Goal: Transaction & Acquisition: Purchase product/service

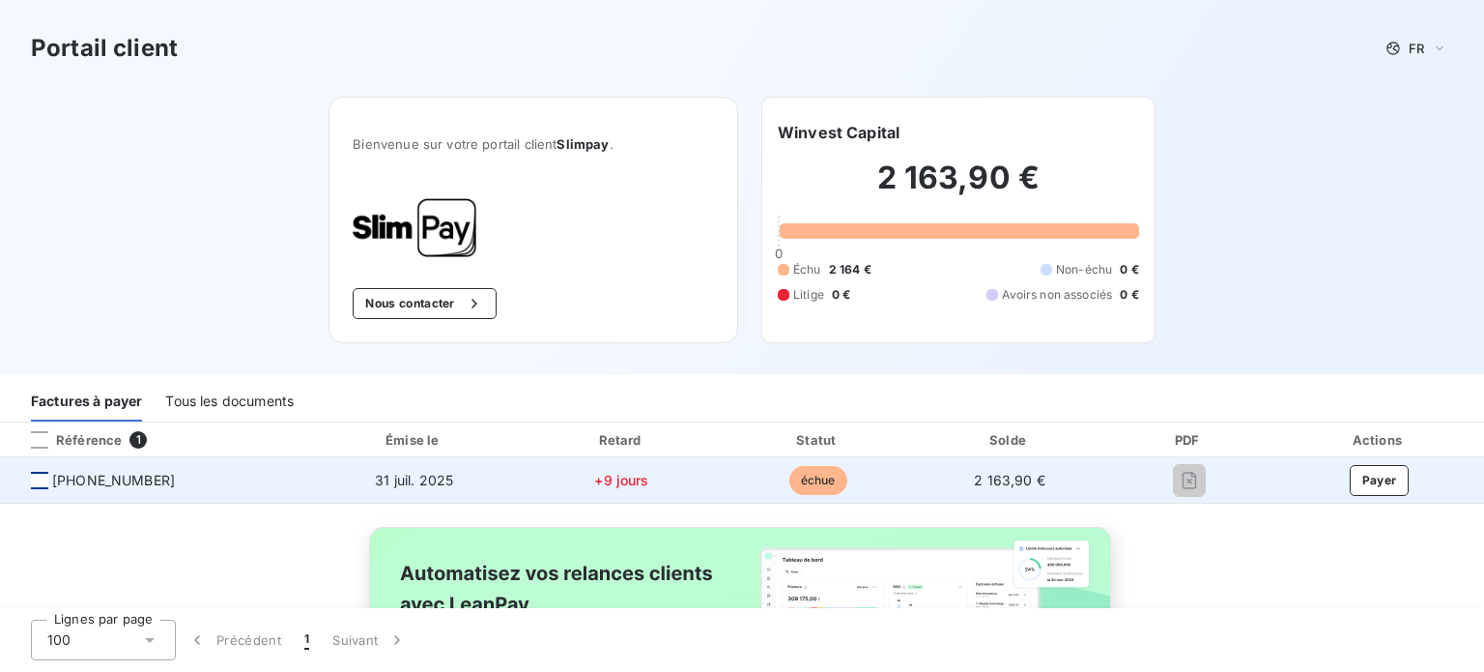
click at [39, 478] on div at bounding box center [39, 480] width 17 height 17
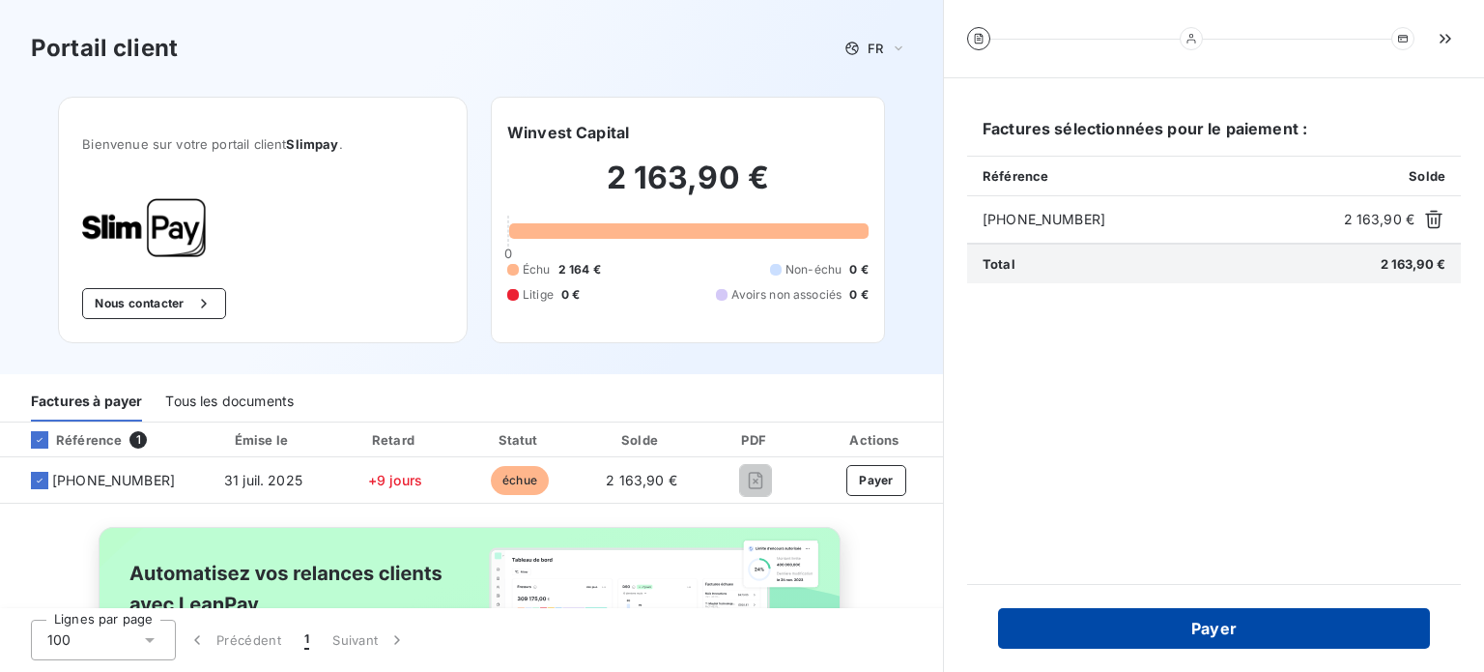
click at [1249, 625] on button "Payer" at bounding box center [1214, 628] width 432 height 41
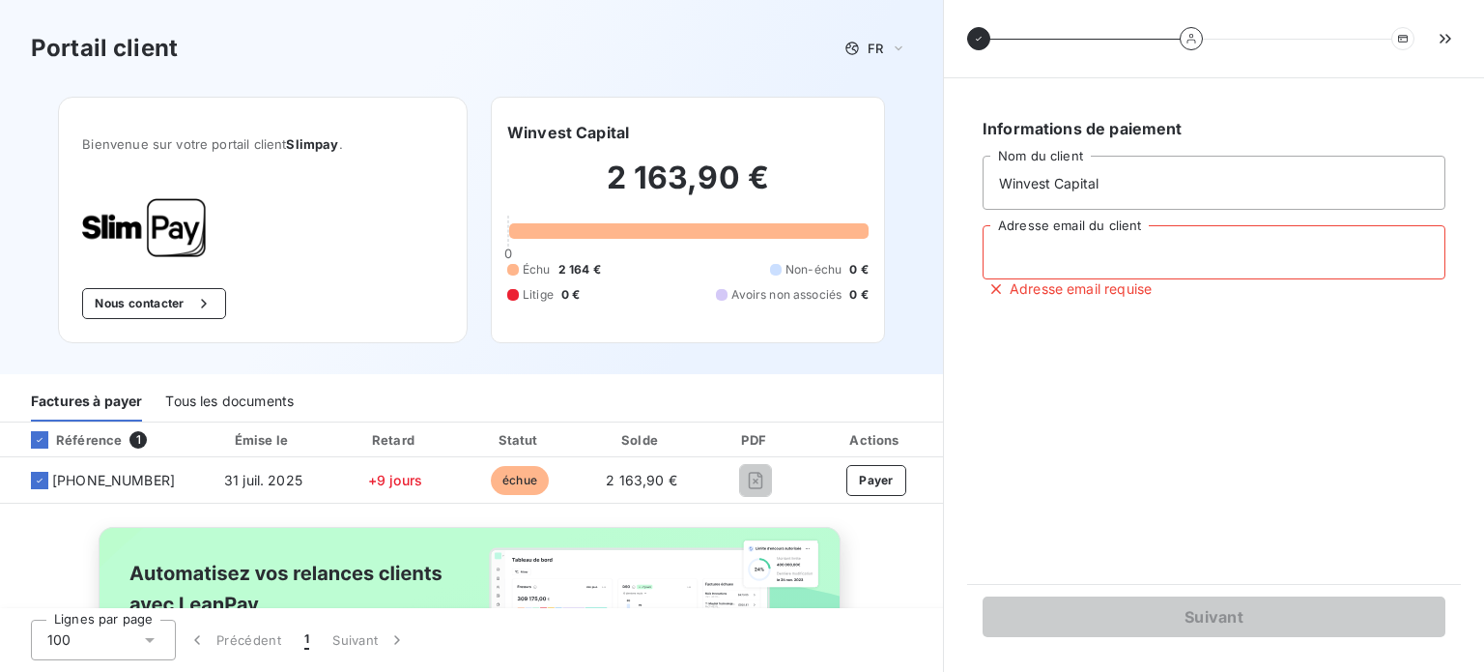
click at [1136, 259] on input "Adresse email du client" at bounding box center [1214, 252] width 463 height 54
click at [0, 671] on nordpass-autofill-portal at bounding box center [0, 672] width 0 height 0
type input "compta@winvest-capital.fr"
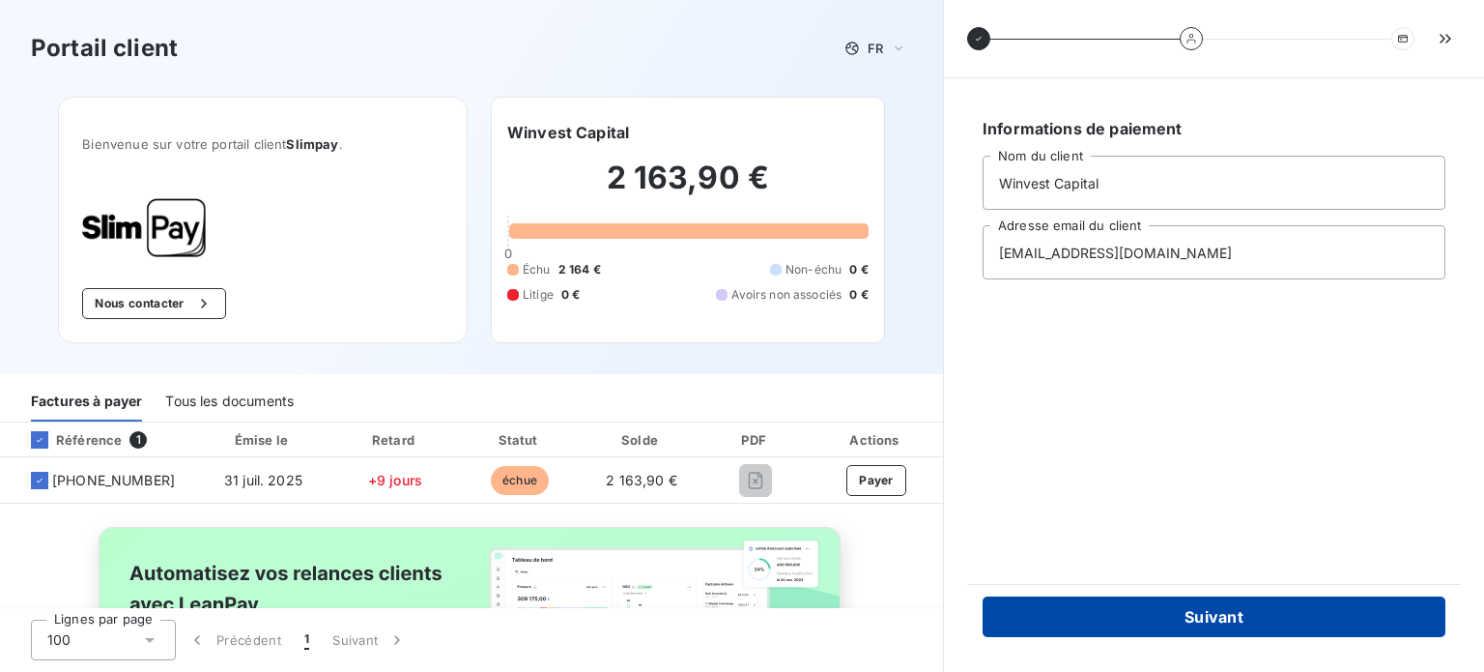
click at [1268, 616] on button "Suivant" at bounding box center [1214, 616] width 463 height 41
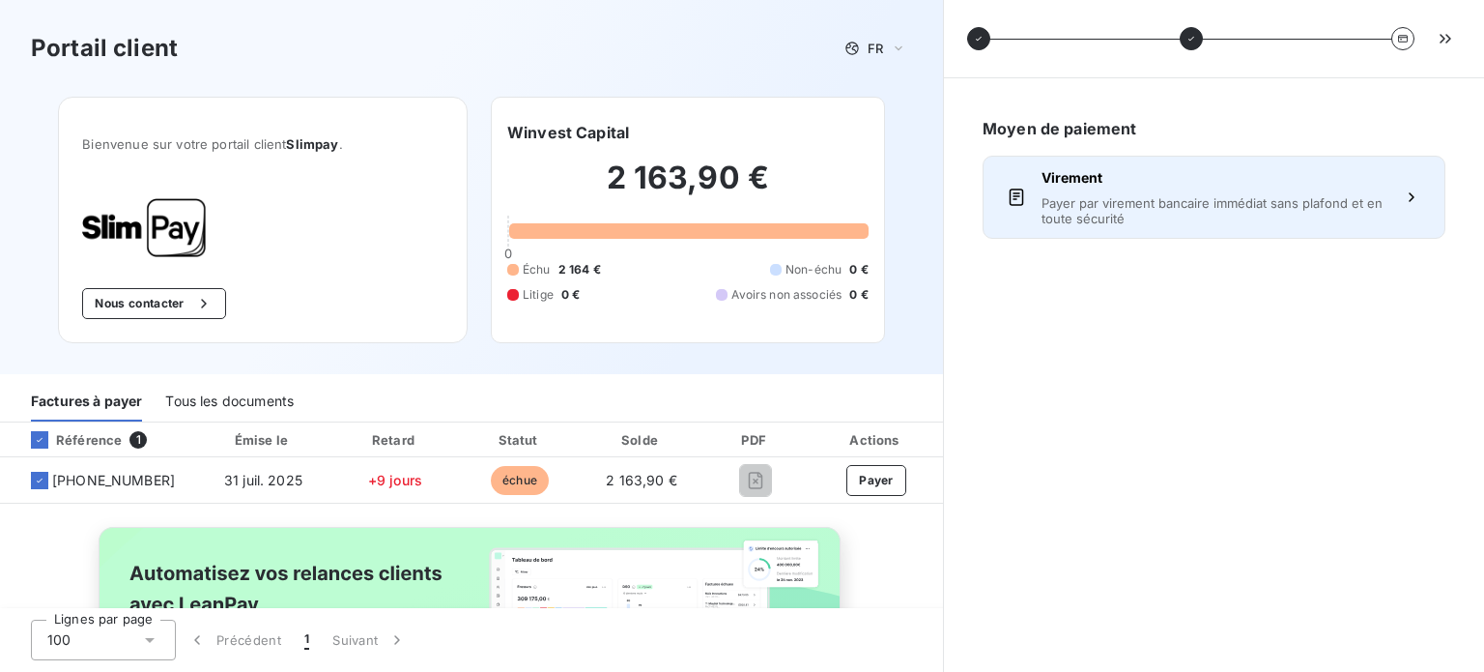
click at [1404, 177] on button "Virement Payer par virement bancaire immédiat sans plafond et en toute sécurité" at bounding box center [1214, 197] width 463 height 83
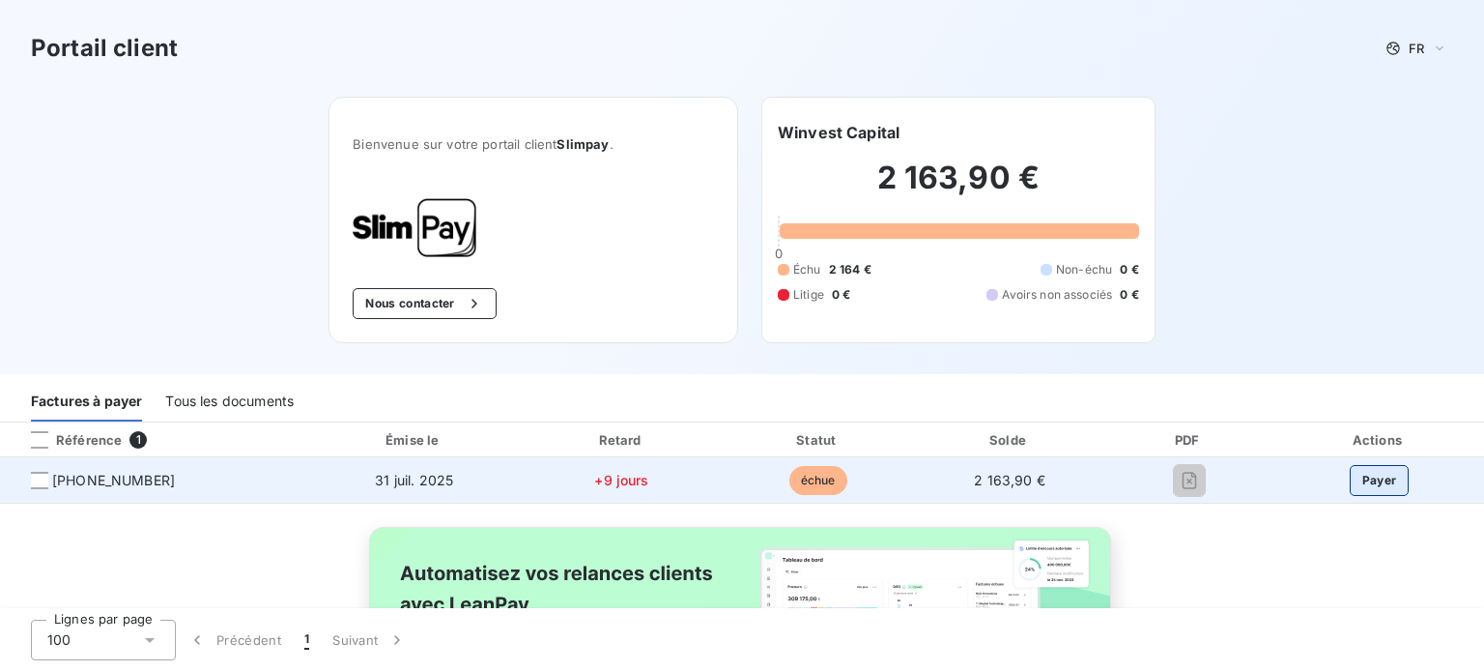
click at [1362, 478] on button "Payer" at bounding box center [1380, 480] width 60 height 31
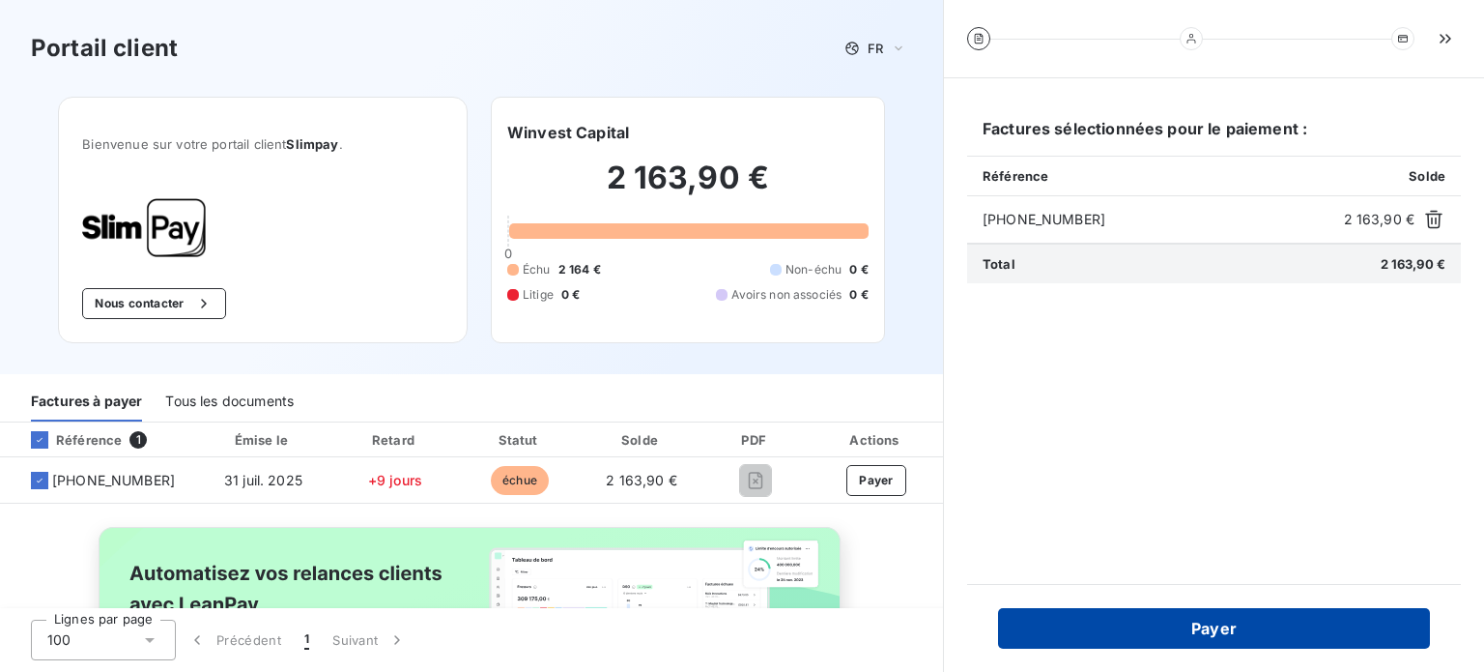
click at [1301, 629] on button "Payer" at bounding box center [1214, 628] width 432 height 41
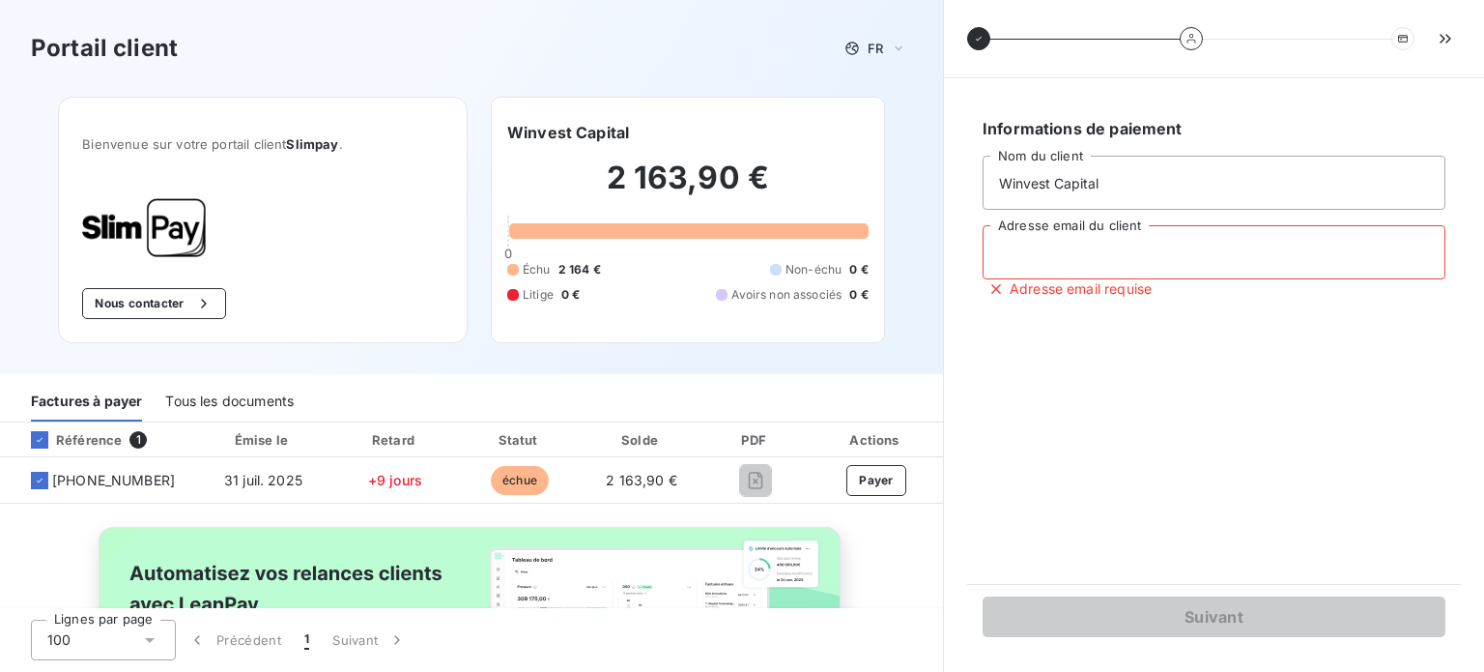
click at [1102, 248] on input "Adresse email du client" at bounding box center [1214, 252] width 463 height 54
click at [0, 671] on nordpass-autofill-portal at bounding box center [0, 672] width 0 height 0
type input "compta@winvest-capital.fr"
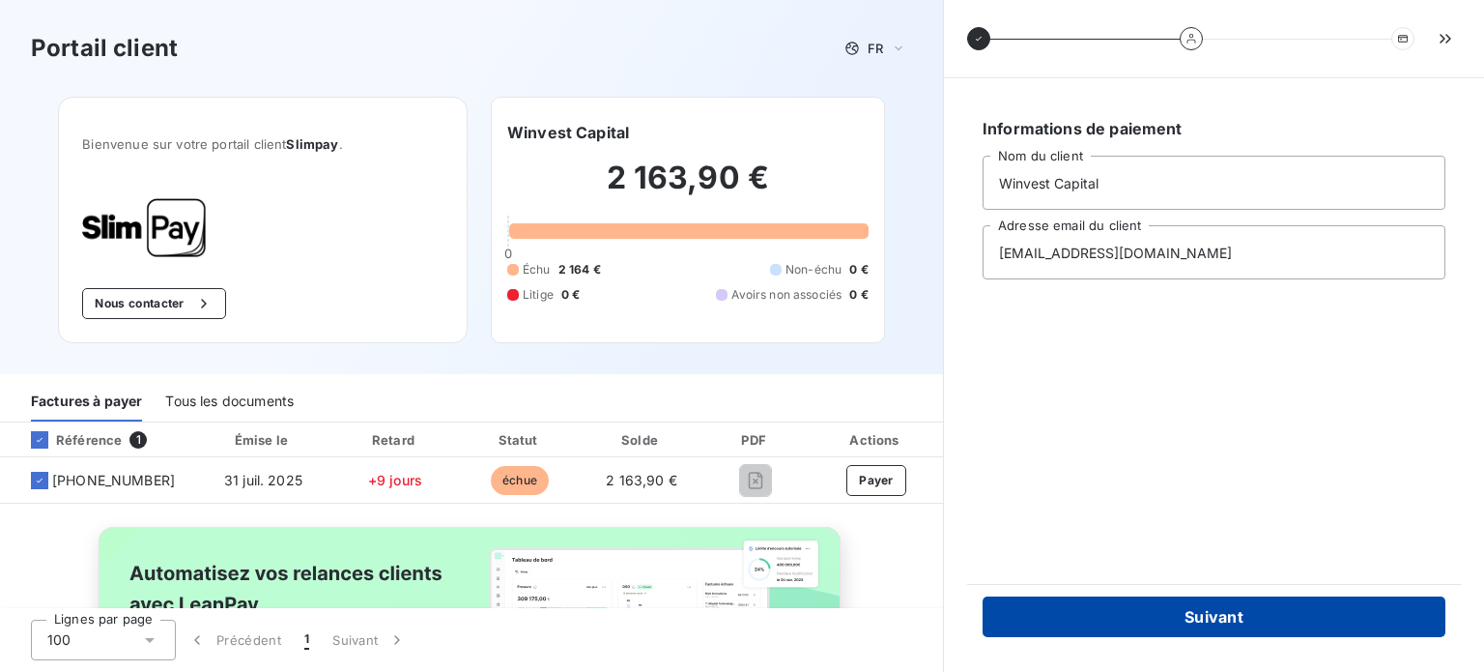
click at [1246, 616] on button "Suivant" at bounding box center [1214, 616] width 463 height 41
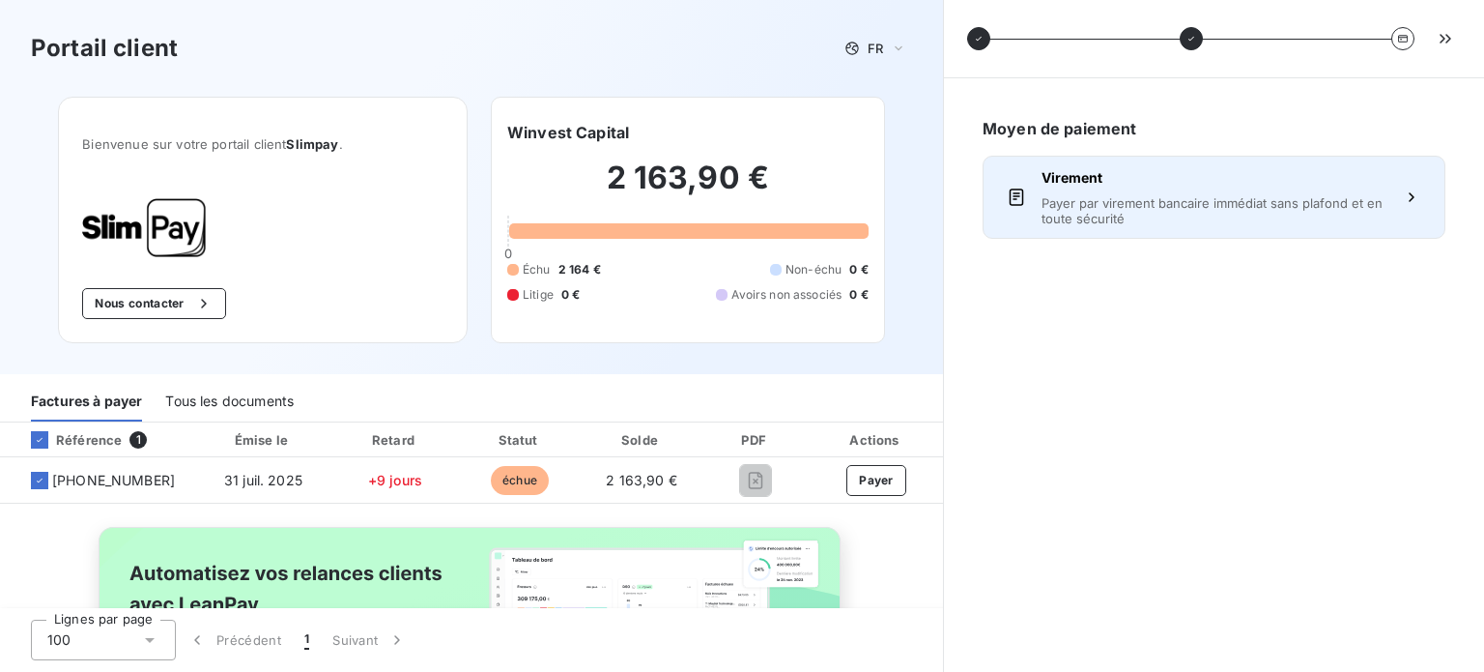
click at [1239, 208] on span "Payer par virement bancaire immédiat sans plafond et en toute sécurité" at bounding box center [1214, 210] width 345 height 31
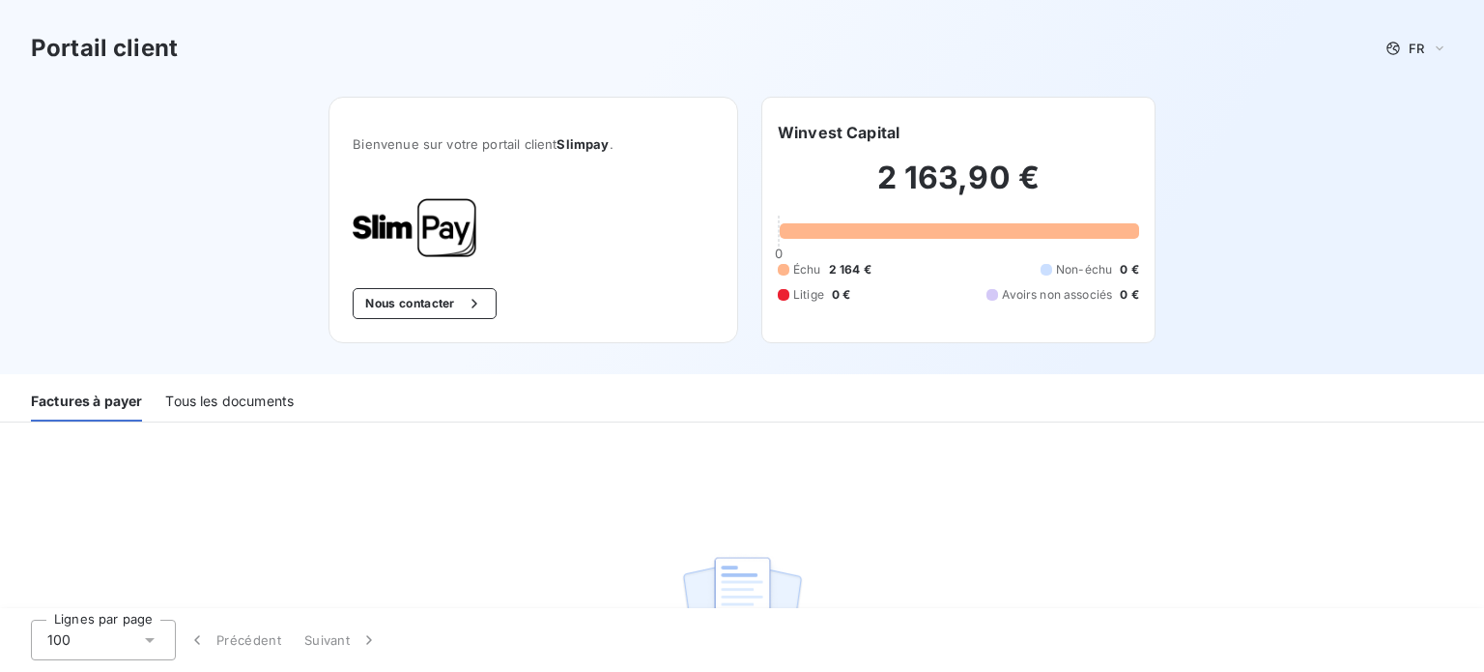
click at [255, 386] on div "Tous les documents" at bounding box center [229, 401] width 129 height 41
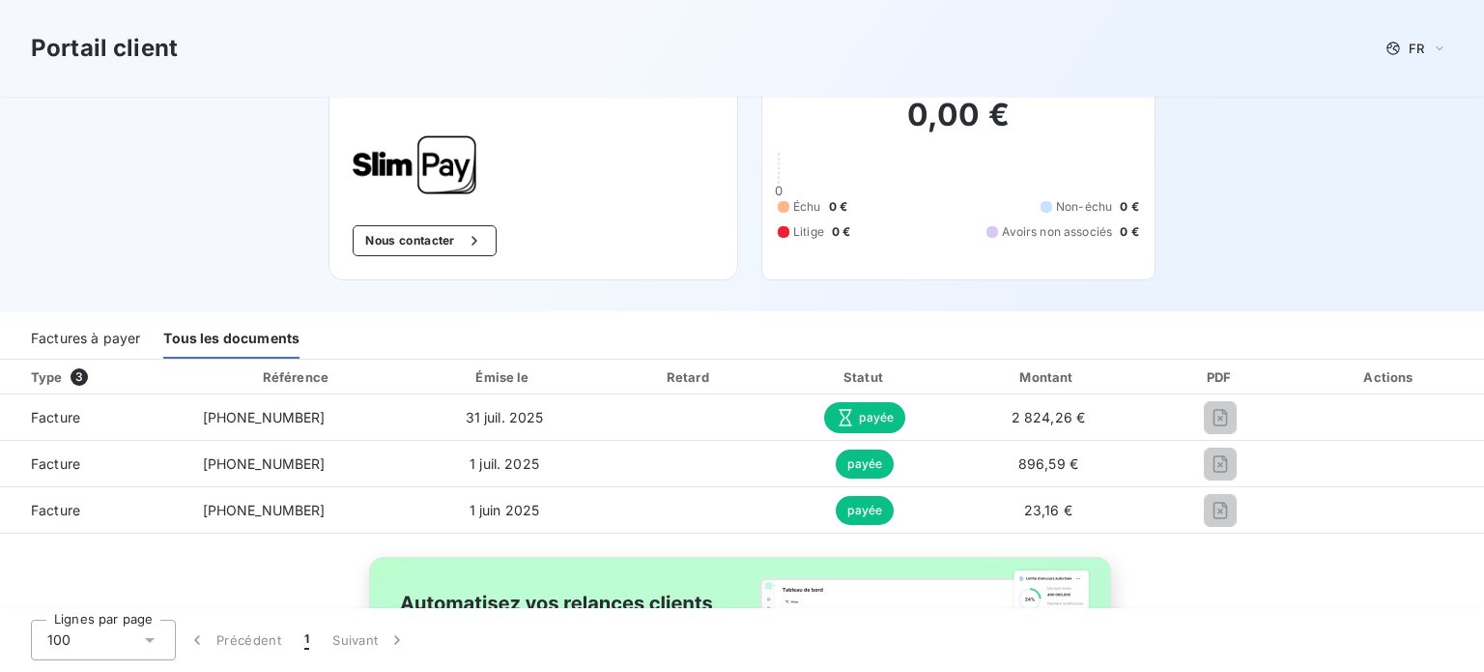
scroll to position [97, 0]
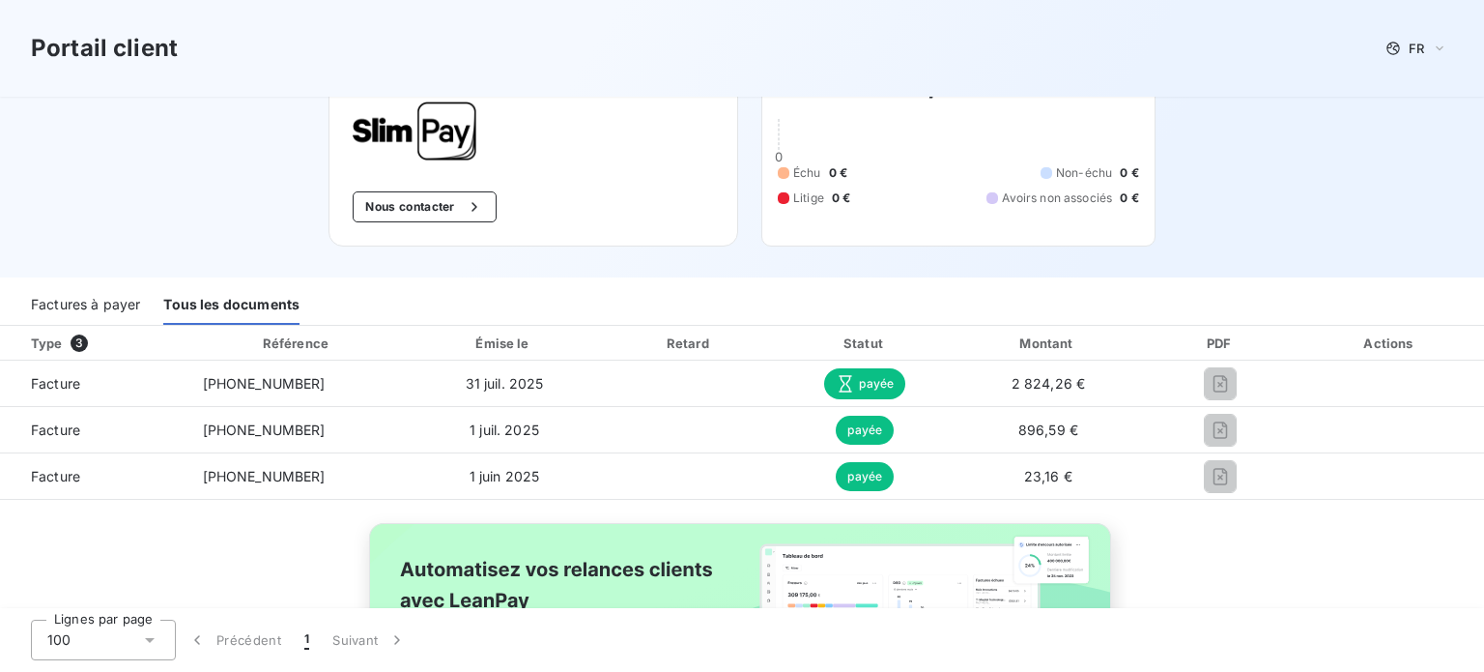
click at [1040, 182] on div "Échu 0 € Non-échu 0 € Litige 0 € Avoirs non associés 0 €" at bounding box center [958, 185] width 361 height 43
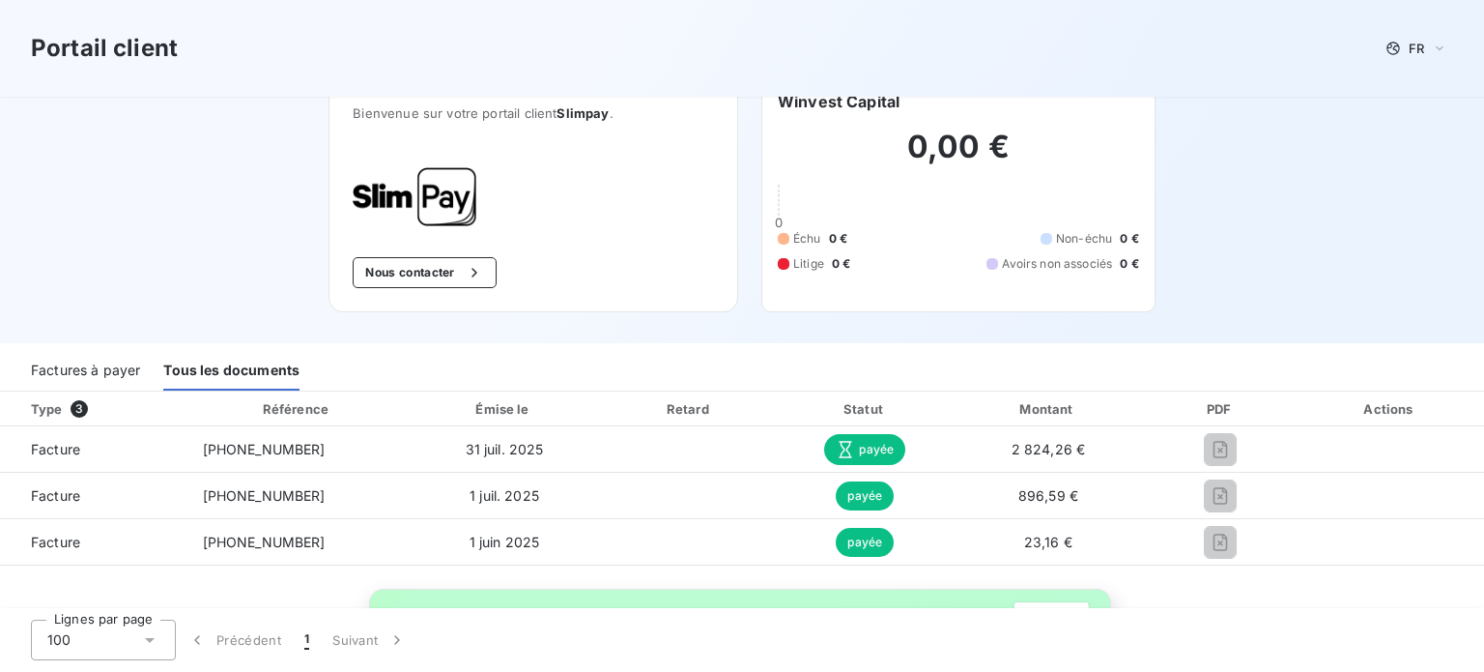
scroll to position [0, 0]
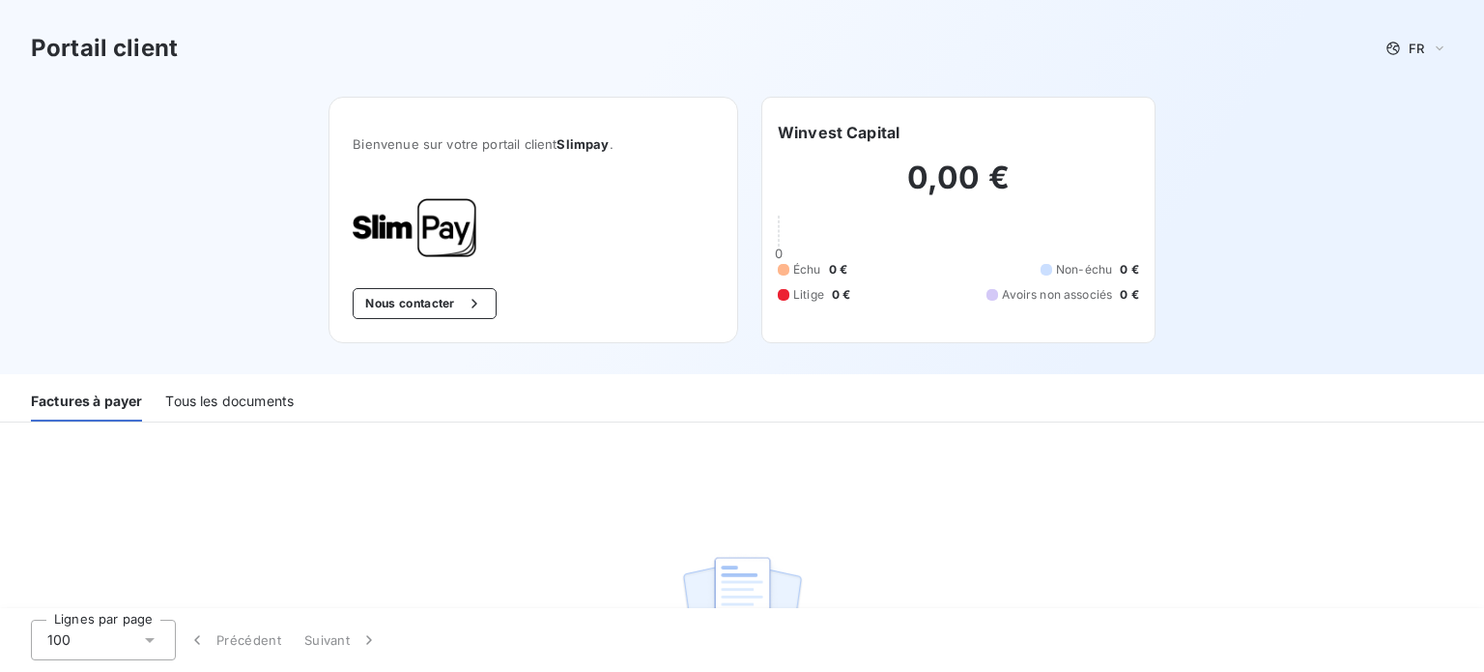
click at [1052, 289] on span "Avoirs non associés" at bounding box center [1057, 294] width 110 height 17
click at [206, 393] on div "Tous les documents" at bounding box center [229, 401] width 129 height 41
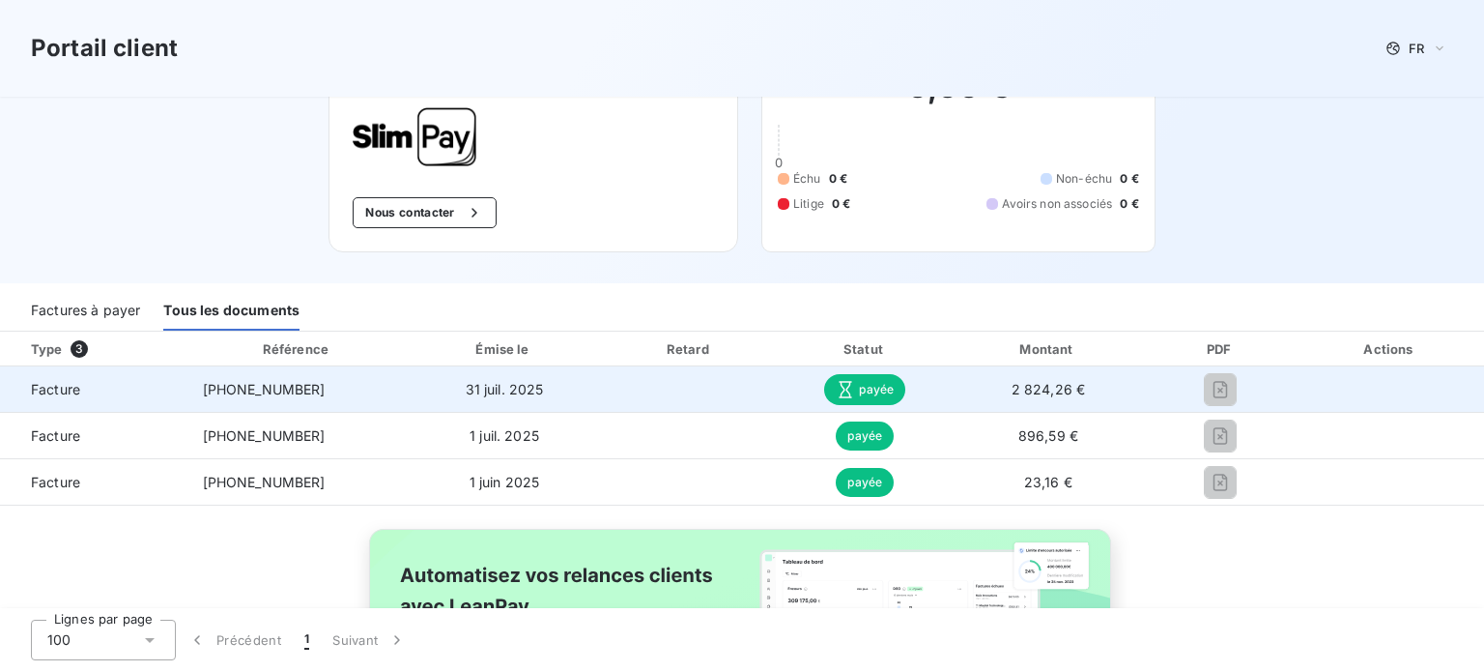
scroll to position [193, 0]
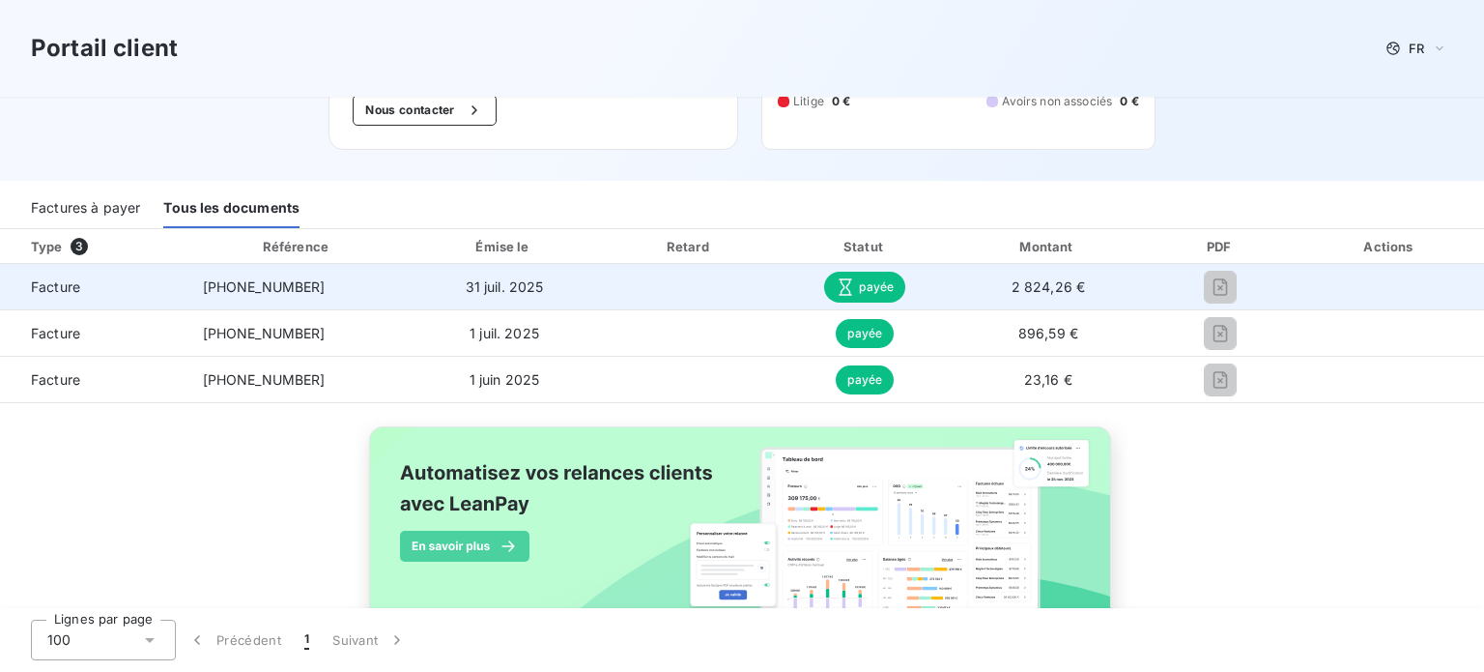
click at [854, 277] on span "payée" at bounding box center [864, 287] width 81 height 31
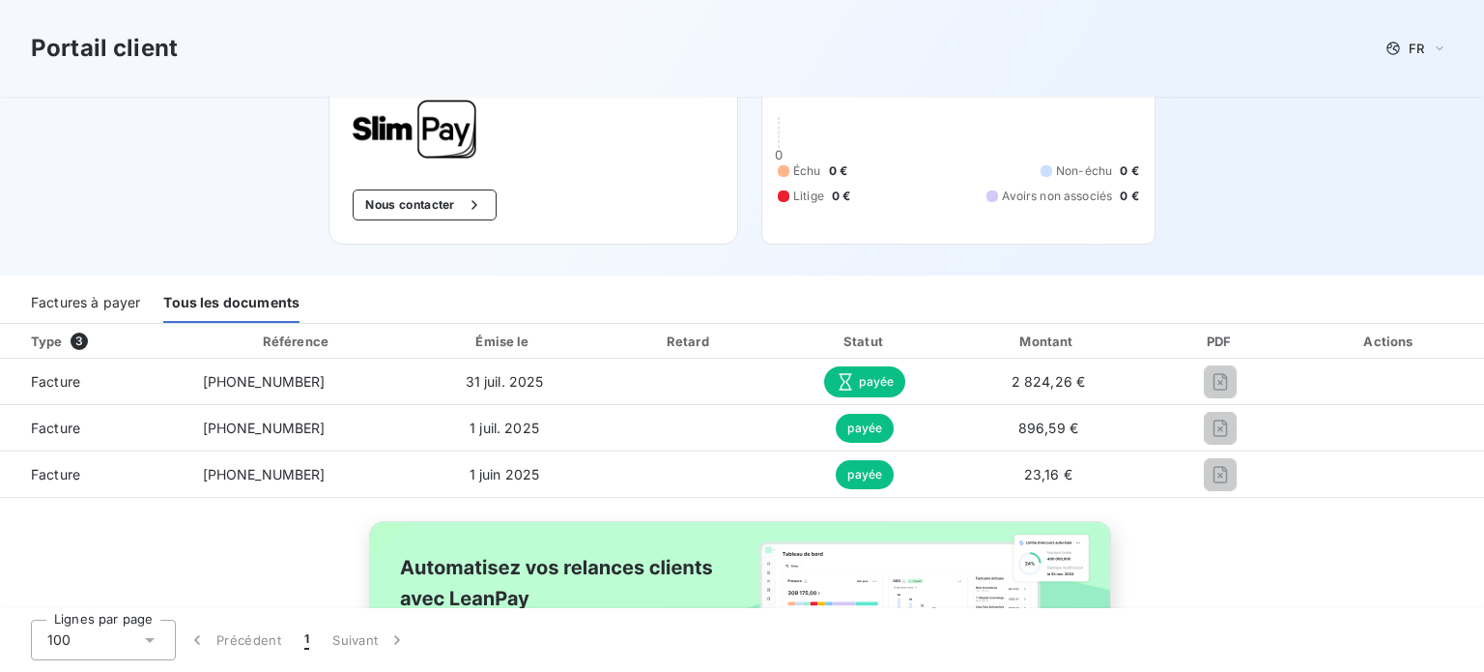
scroll to position [246, 0]
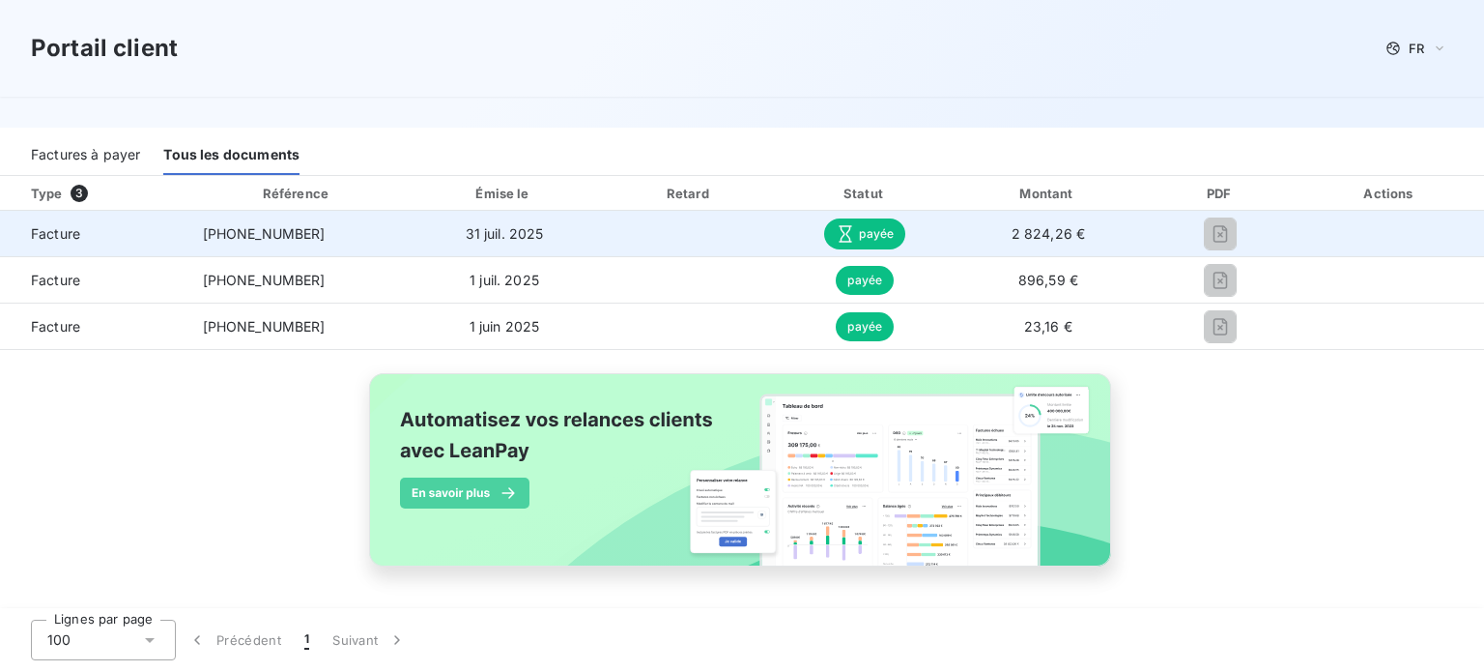
click at [855, 245] on span "payée" at bounding box center [864, 233] width 81 height 31
click at [1191, 246] on div at bounding box center [1221, 233] width 121 height 31
